Goal: Task Accomplishment & Management: Manage account settings

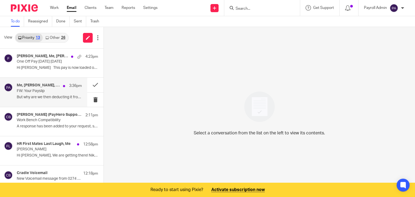
click at [50, 90] on p "FW: Your Payslip" at bounding box center [43, 91] width 52 height 5
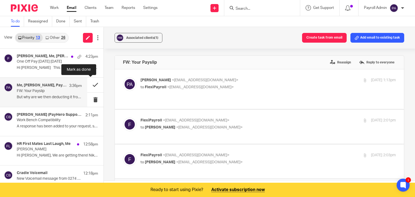
click at [89, 84] on button at bounding box center [95, 85] width 16 height 14
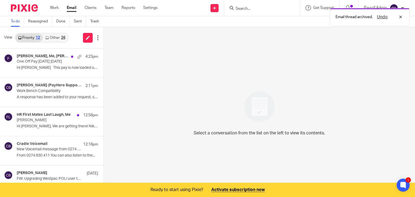
click at [56, 37] on link "Other 26" at bounding box center [55, 38] width 25 height 9
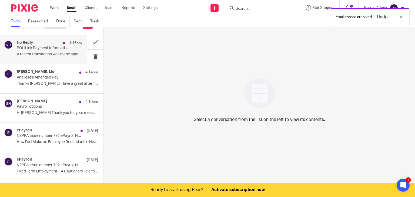
click at [33, 50] on p "POLiLink Payment Information" at bounding box center [43, 48] width 52 height 5
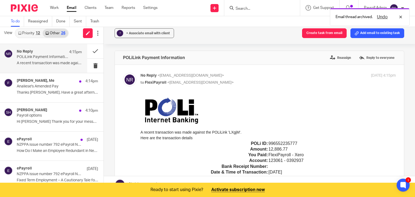
scroll to position [0, 0]
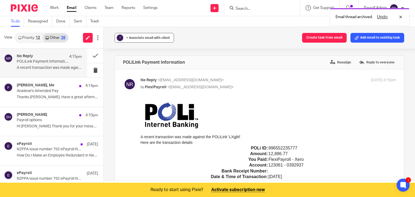
click at [151, 37] on span "+ Associate email with client" at bounding box center [148, 37] width 44 height 3
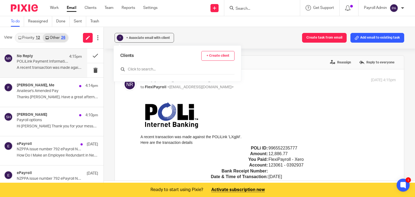
click at [148, 71] on input "text" at bounding box center [177, 69] width 114 height 5
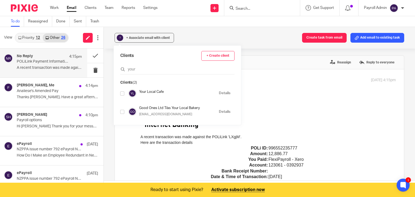
type input "your"
click at [124, 92] on div "Your Local Cafe Details" at bounding box center [175, 93] width 110 height 8
click at [122, 94] on input "checkbox" at bounding box center [122, 94] width 4 height 4
checkbox input "true"
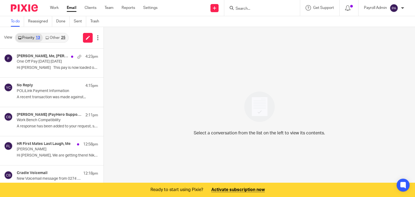
click at [58, 38] on link "Other 25" at bounding box center [55, 38] width 25 height 9
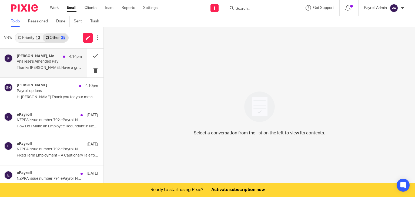
click at [36, 62] on p "Analiese's Amended Pay" at bounding box center [43, 61] width 52 height 5
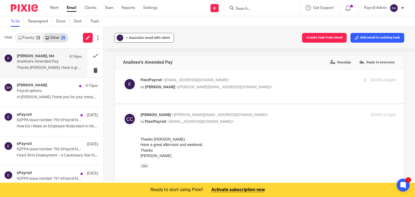
click at [166, 38] on span "+ Associate email with client" at bounding box center [148, 37] width 44 height 3
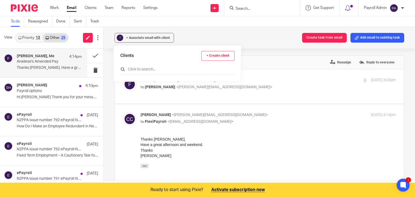
click at [141, 69] on input "text" at bounding box center [177, 69] width 114 height 5
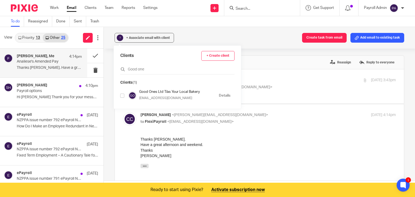
type input "Good one"
click at [122, 95] on input "checkbox" at bounding box center [122, 96] width 4 height 4
checkbox input "true"
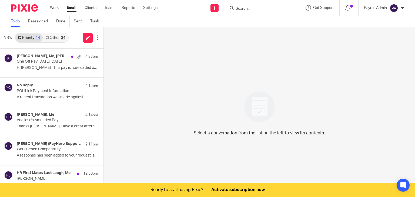
click at [59, 37] on link "Other 24" at bounding box center [55, 38] width 25 height 9
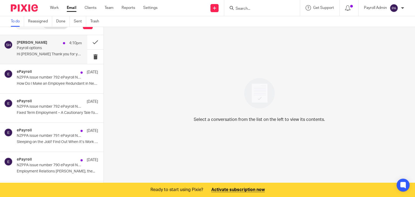
click at [45, 49] on p "Payroll options" at bounding box center [43, 48] width 52 height 5
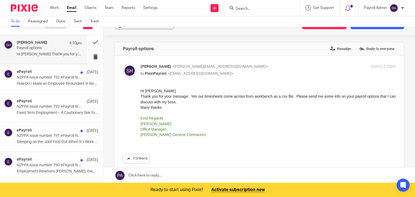
scroll to position [0, 0]
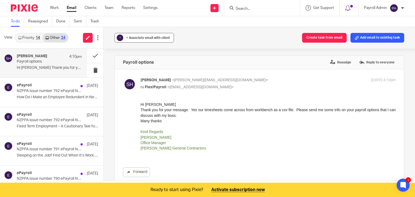
click at [163, 37] on span "+ Associate email with client" at bounding box center [148, 37] width 44 height 3
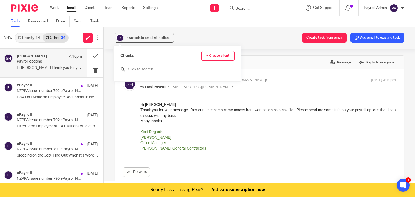
click at [151, 69] on input "text" at bounding box center [177, 69] width 114 height 5
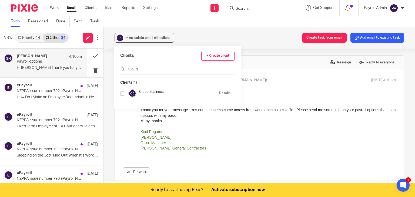
type input "Cloud"
click at [121, 93] on input "checkbox" at bounding box center [122, 94] width 4 height 4
checkbox input "true"
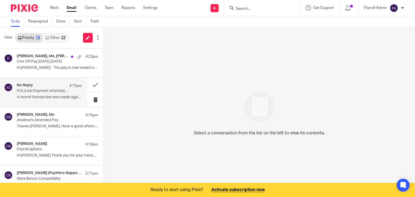
click at [56, 90] on p "POLiLink Payment Information" at bounding box center [43, 91] width 52 height 5
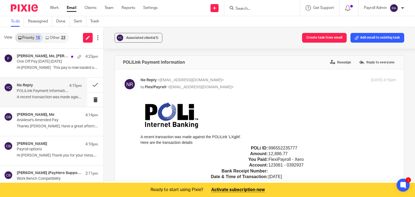
click at [371, 32] on div "Associated clients (1) Create task from email Add email to existing task" at bounding box center [259, 38] width 311 height 22
click at [372, 38] on button "Add email to existing task" at bounding box center [378, 38] width 54 height 10
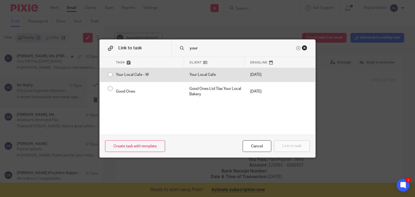
type input "your"
click at [111, 75] on div "Your Local Cafe - W" at bounding box center [148, 75] width 74 height 14
radio input "true"
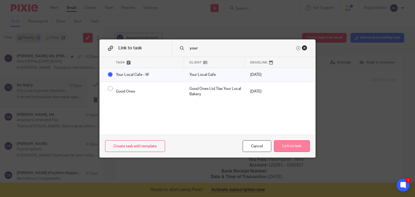
click at [300, 147] on button "Link to task" at bounding box center [292, 147] width 36 height 12
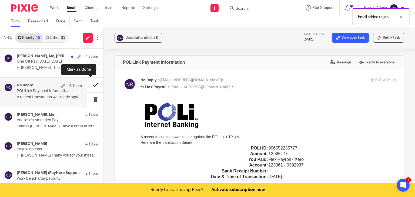
click at [90, 83] on button at bounding box center [95, 85] width 16 height 14
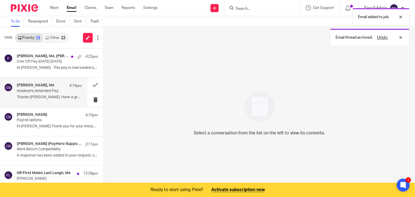
click at [38, 88] on h4 "Carrie Chitty, Me" at bounding box center [36, 85] width 38 height 5
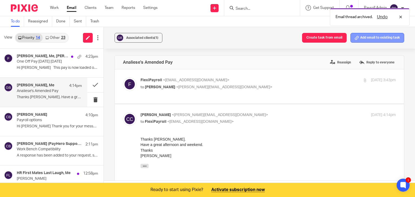
click at [381, 36] on button "Add email to existing task" at bounding box center [378, 38] width 54 height 10
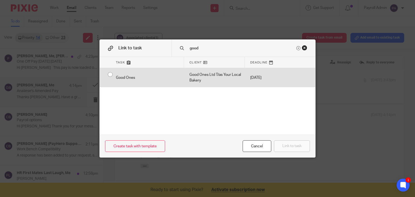
type input "good"
click at [107, 74] on input "radio" at bounding box center [110, 74] width 10 height 10
radio input "false"
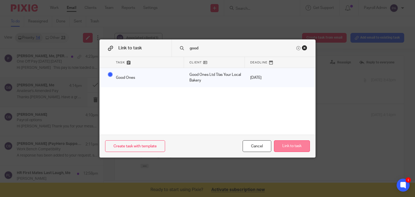
click at [290, 147] on button "Link to task" at bounding box center [292, 147] width 36 height 12
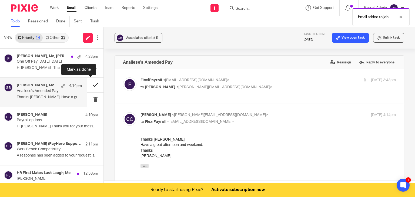
click at [89, 84] on button at bounding box center [95, 85] width 16 height 14
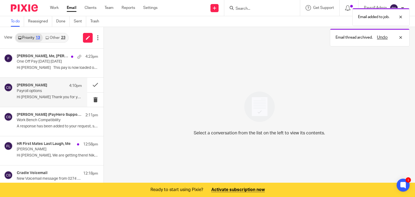
click at [38, 93] on p "Payroll options" at bounding box center [43, 91] width 52 height 5
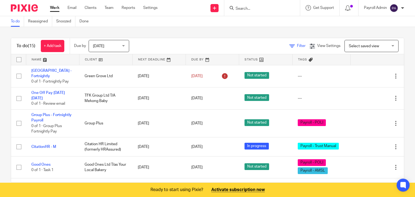
click at [297, 46] on span "Filter" at bounding box center [301, 46] width 9 height 4
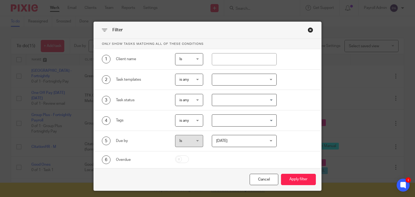
click at [269, 121] on input "Search for option" at bounding box center [243, 120] width 61 height 9
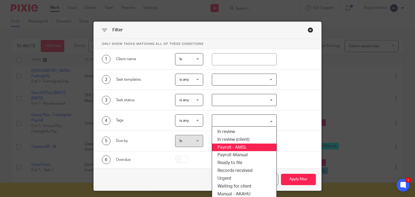
click at [235, 148] on li "Payroll - AMSL" at bounding box center [244, 148] width 64 height 8
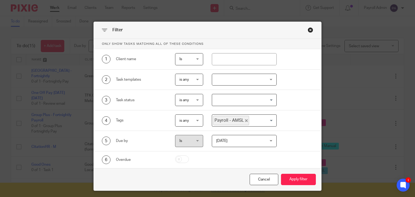
click at [268, 118] on input "Search for option" at bounding box center [262, 120] width 24 height 9
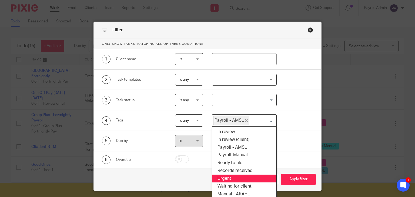
scroll to position [18, 0]
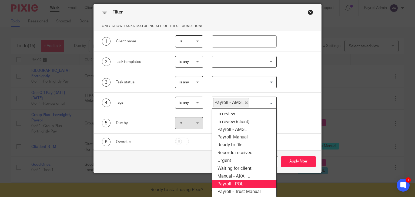
click at [238, 183] on li "Payroll - POLI" at bounding box center [244, 185] width 64 height 8
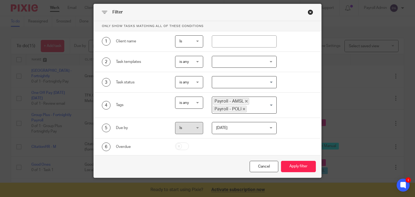
click at [270, 103] on div "Payroll - AMSL Payroll - POLI" at bounding box center [243, 104] width 62 height 15
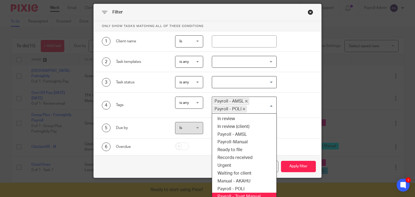
click at [262, 194] on li "Payroll - Trust Manual" at bounding box center [244, 197] width 64 height 8
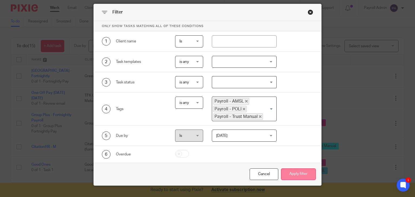
click at [298, 174] on button "Apply filter" at bounding box center [298, 175] width 35 height 12
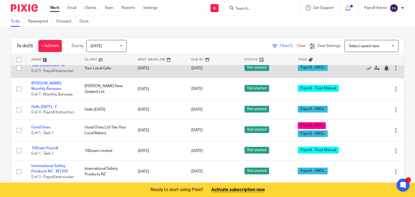
scroll to position [72, 0]
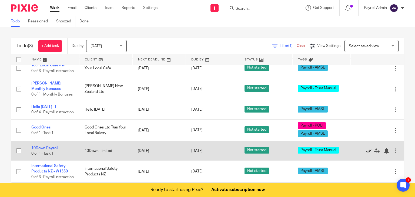
click at [366, 148] on icon at bounding box center [368, 150] width 5 height 5
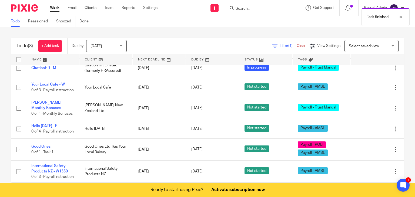
scroll to position [52, 0]
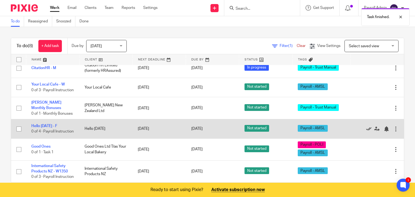
click at [366, 127] on icon at bounding box center [368, 129] width 5 height 5
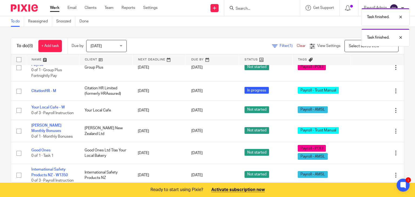
scroll to position [3, 0]
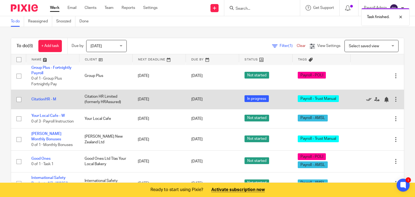
click at [366, 99] on icon at bounding box center [368, 99] width 5 height 5
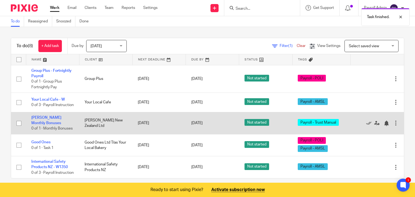
scroll to position [11, 0]
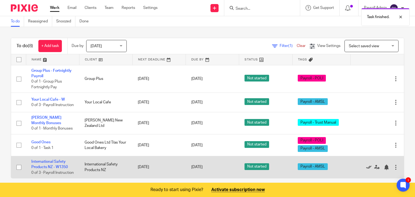
click at [366, 169] on icon at bounding box center [368, 167] width 5 height 5
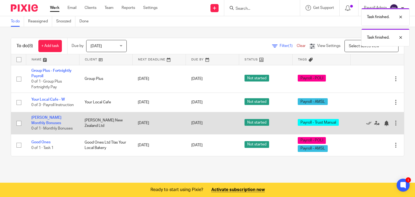
scroll to position [0, 0]
click at [366, 126] on icon at bounding box center [368, 123] width 5 height 5
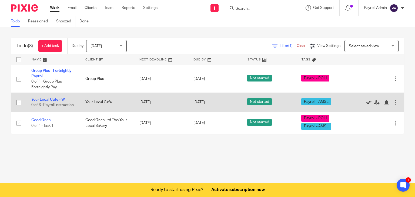
click at [366, 103] on icon at bounding box center [368, 102] width 5 height 5
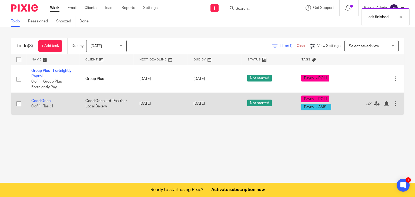
click at [366, 104] on icon at bounding box center [368, 103] width 5 height 5
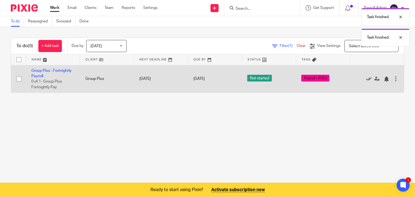
click at [366, 79] on icon at bounding box center [368, 79] width 5 height 5
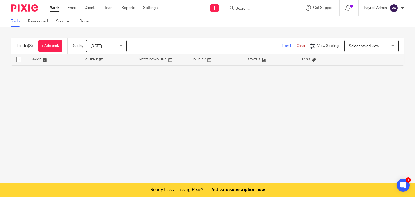
click at [297, 47] on link "Clear" at bounding box center [301, 46] width 9 height 4
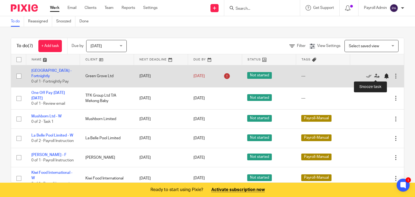
click at [384, 74] on div at bounding box center [386, 76] width 5 height 5
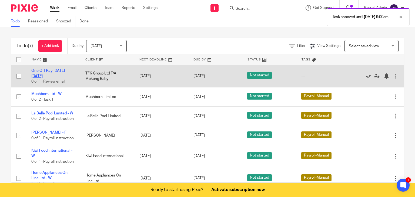
click at [45, 70] on link "One Off Pay [DATE] [DATE]" at bounding box center [48, 73] width 34 height 9
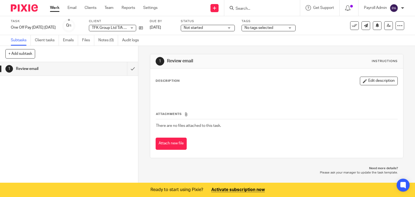
click at [228, 28] on div "Not started Not started" at bounding box center [208, 28] width 54 height 6
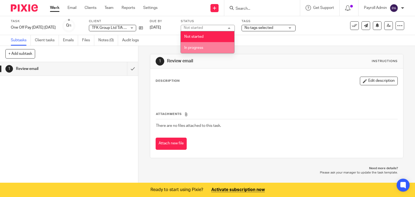
click at [201, 49] on span "In progress" at bounding box center [193, 48] width 19 height 4
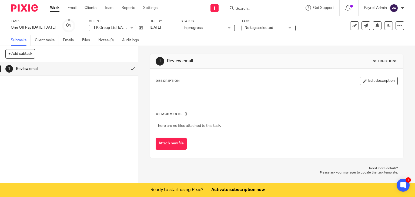
click at [290, 26] on div "No tags selected" at bounding box center [269, 28] width 54 height 6
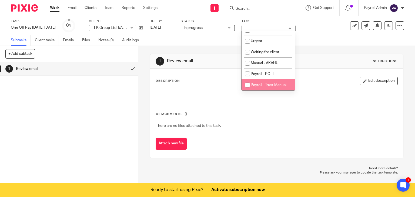
scroll to position [62, 0]
click at [272, 86] on span "Payroll - Trust Manual" at bounding box center [269, 85] width 36 height 4
checkbox input "true"
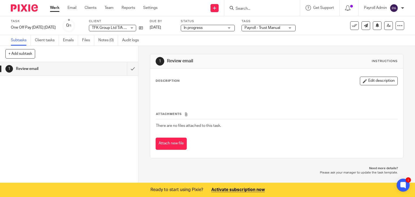
click at [56, 7] on link "Work" at bounding box center [54, 7] width 9 height 5
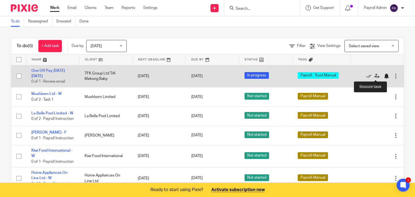
click at [384, 76] on div at bounding box center [386, 76] width 5 height 5
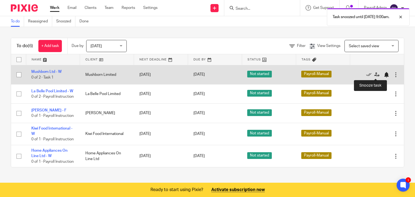
click at [384, 75] on div at bounding box center [386, 74] width 5 height 5
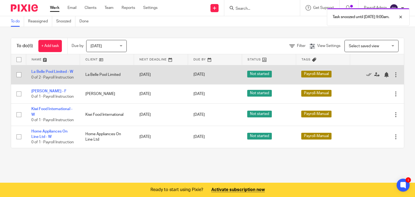
click at [393, 78] on div at bounding box center [395, 74] width 5 height 5
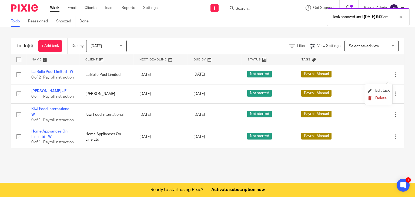
click at [376, 98] on span "Delete" at bounding box center [381, 99] width 11 height 4
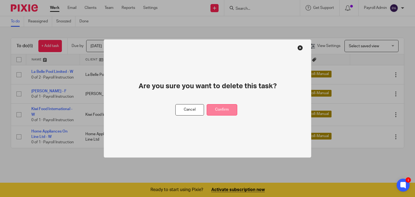
click at [225, 111] on button "Confirm" at bounding box center [222, 110] width 31 height 12
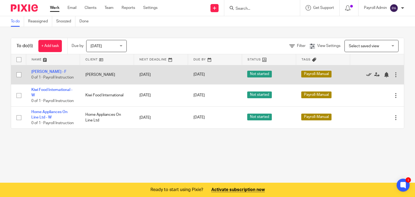
click at [366, 75] on icon at bounding box center [368, 74] width 5 height 5
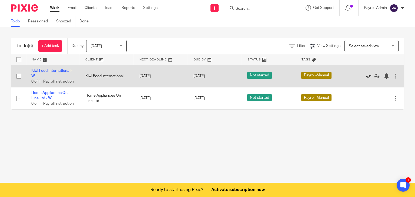
click at [366, 78] on icon at bounding box center [368, 76] width 5 height 5
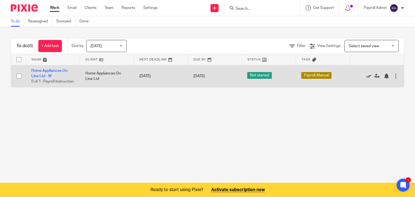
click at [366, 77] on icon at bounding box center [368, 76] width 5 height 5
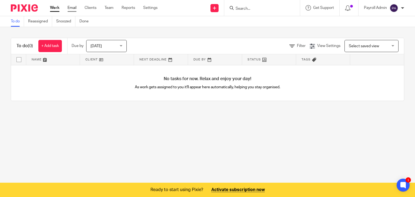
click at [73, 7] on link "Email" at bounding box center [72, 7] width 9 height 5
